Goal: Check status

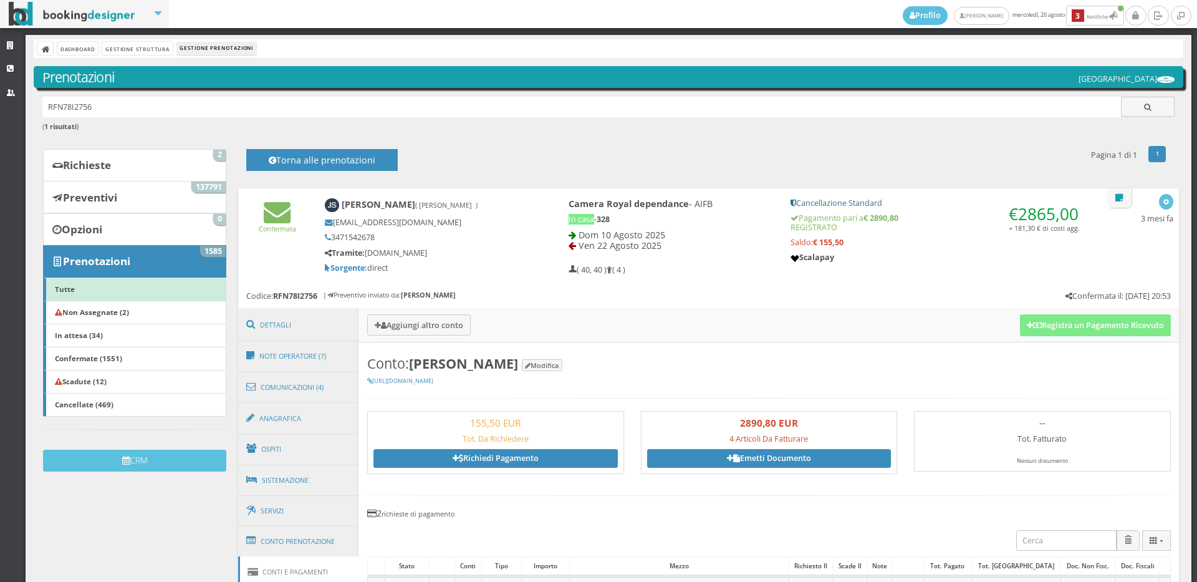
drag, startPoint x: 115, startPoint y: 109, endPoint x: 0, endPoint y: 113, distance: 115.4
click at [0, 113] on div "Strutture CRM Utenti Dashboard Gestione Struttura Gestione Prenotazioni Prenota…" at bounding box center [598, 308] width 1197 height 547
click at [186, 251] on link "Prenotazioni 1585" at bounding box center [134, 261] width 183 height 32
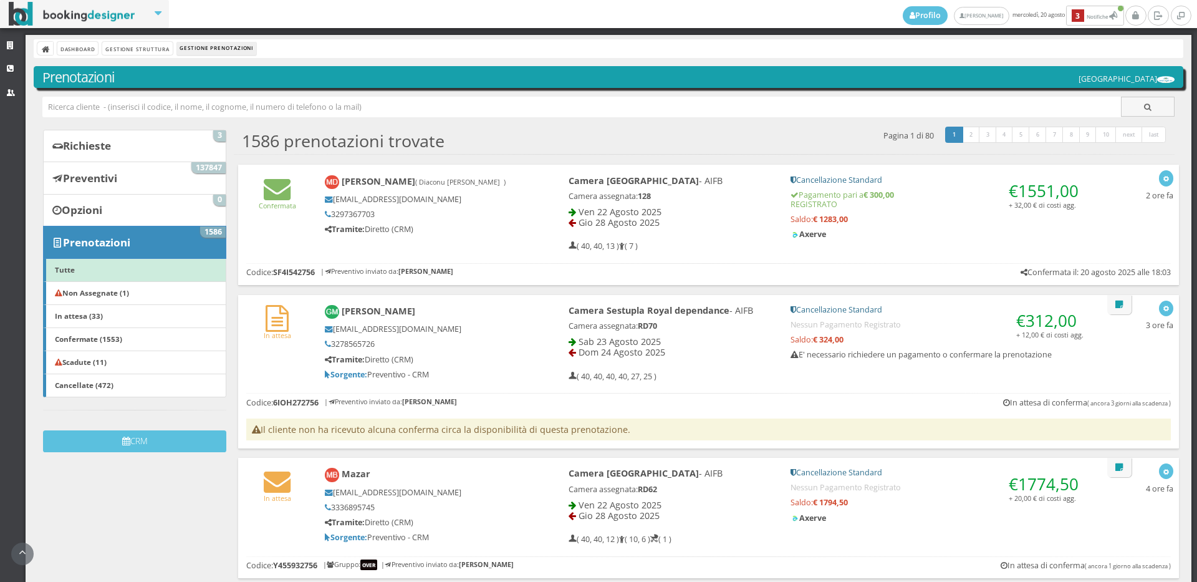
scroll to position [138, 0]
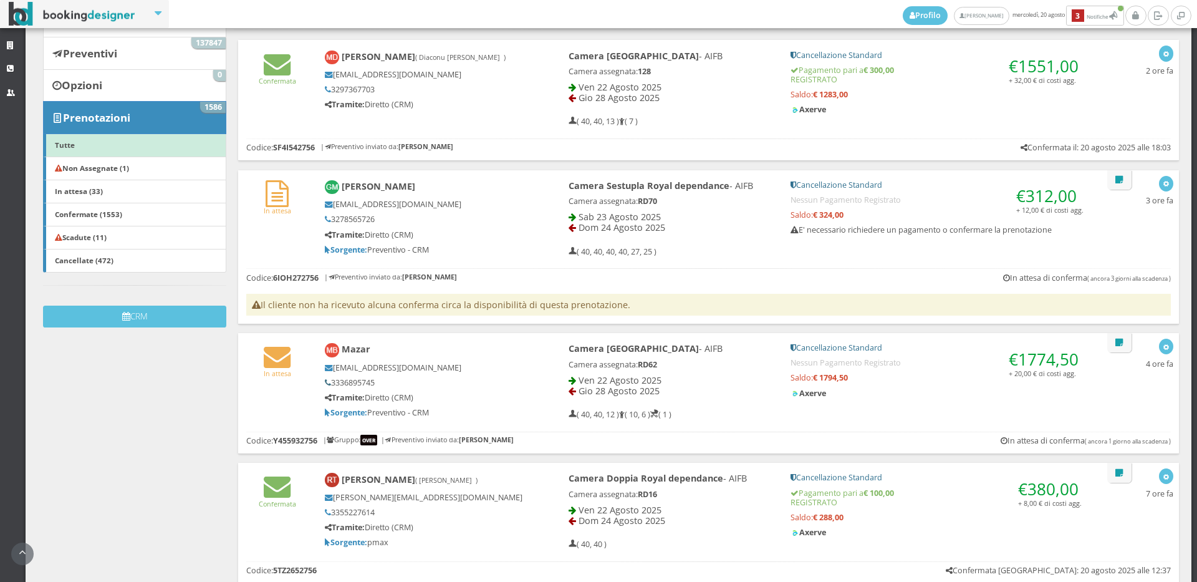
drag, startPoint x: 382, startPoint y: 376, endPoint x: 327, endPoint y: 384, distance: 55.4
click at [327, 384] on div "mazar.berisha1990@gmail.com 3336895745 Tramite: Diretto (CRM) Sorgente: Prevent…" at bounding box center [425, 390] width 201 height 55
copy h5 "3336895745"
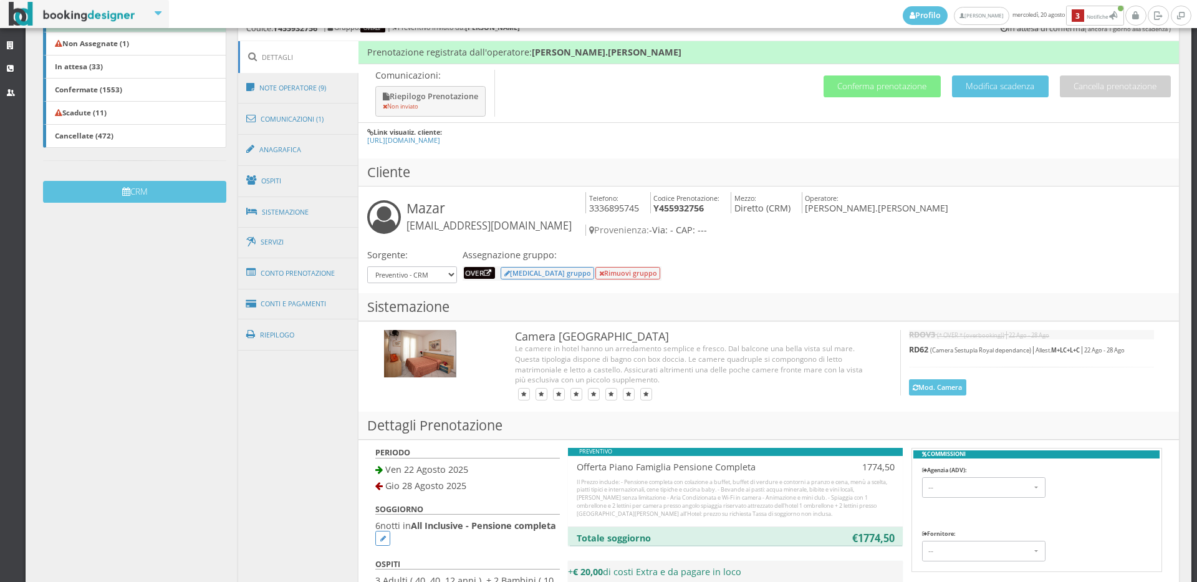
scroll to position [0, 0]
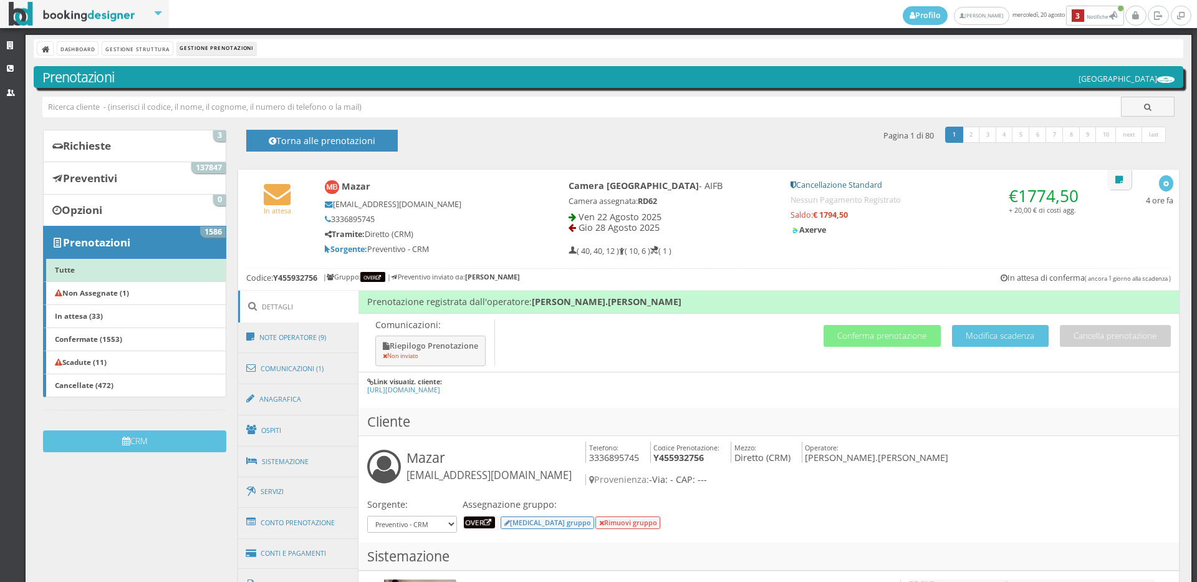
copy h5 "3336895745"
click at [85, 239] on b "Prenotazioni" at bounding box center [96, 242] width 67 height 14
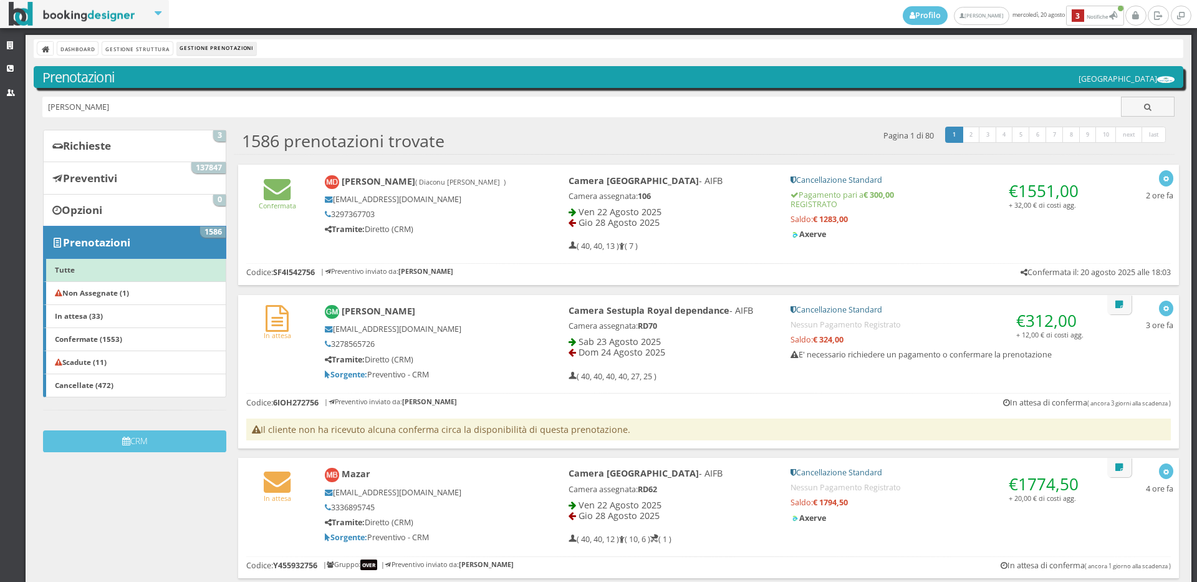
type input "caruso"
